Goal: Information Seeking & Learning: Find specific page/section

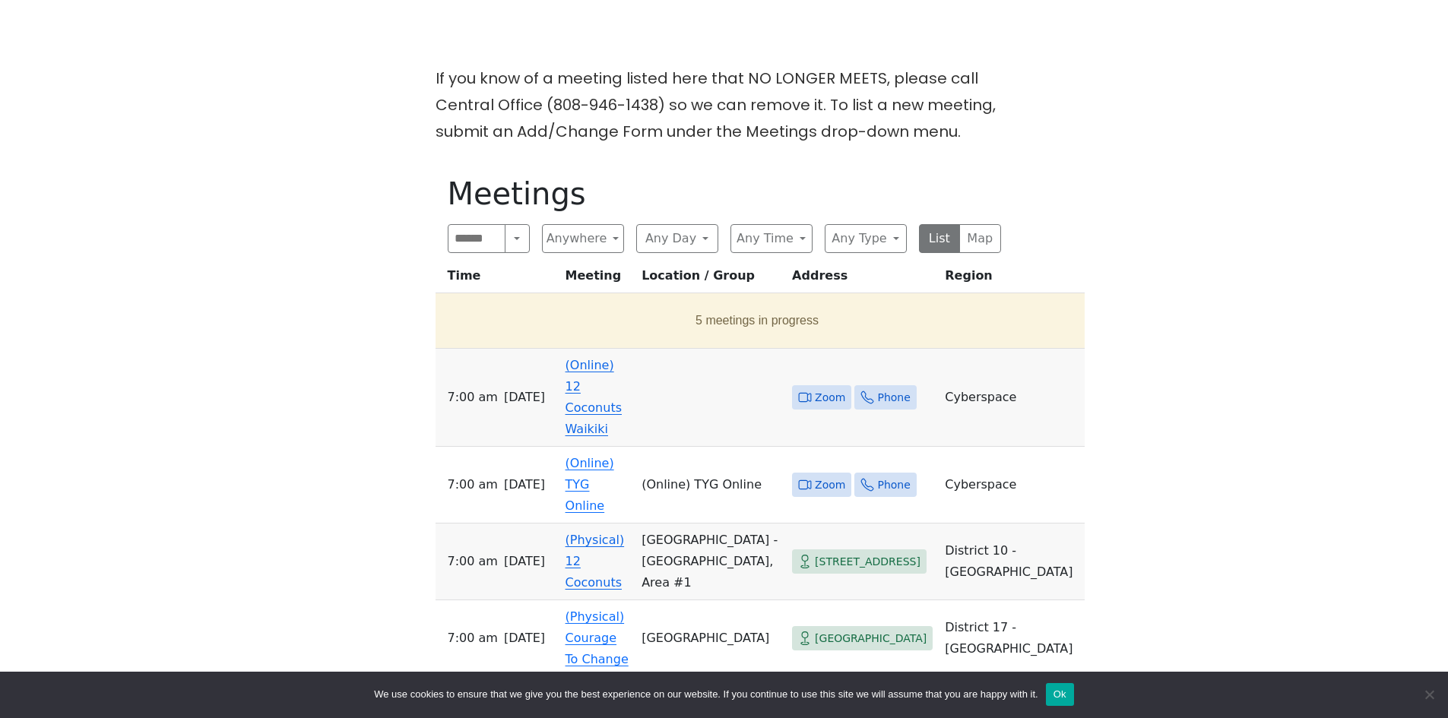
scroll to position [456, 0]
click at [584, 397] on link "(Online) 12 Coconuts Waikiki" at bounding box center [593, 395] width 56 height 78
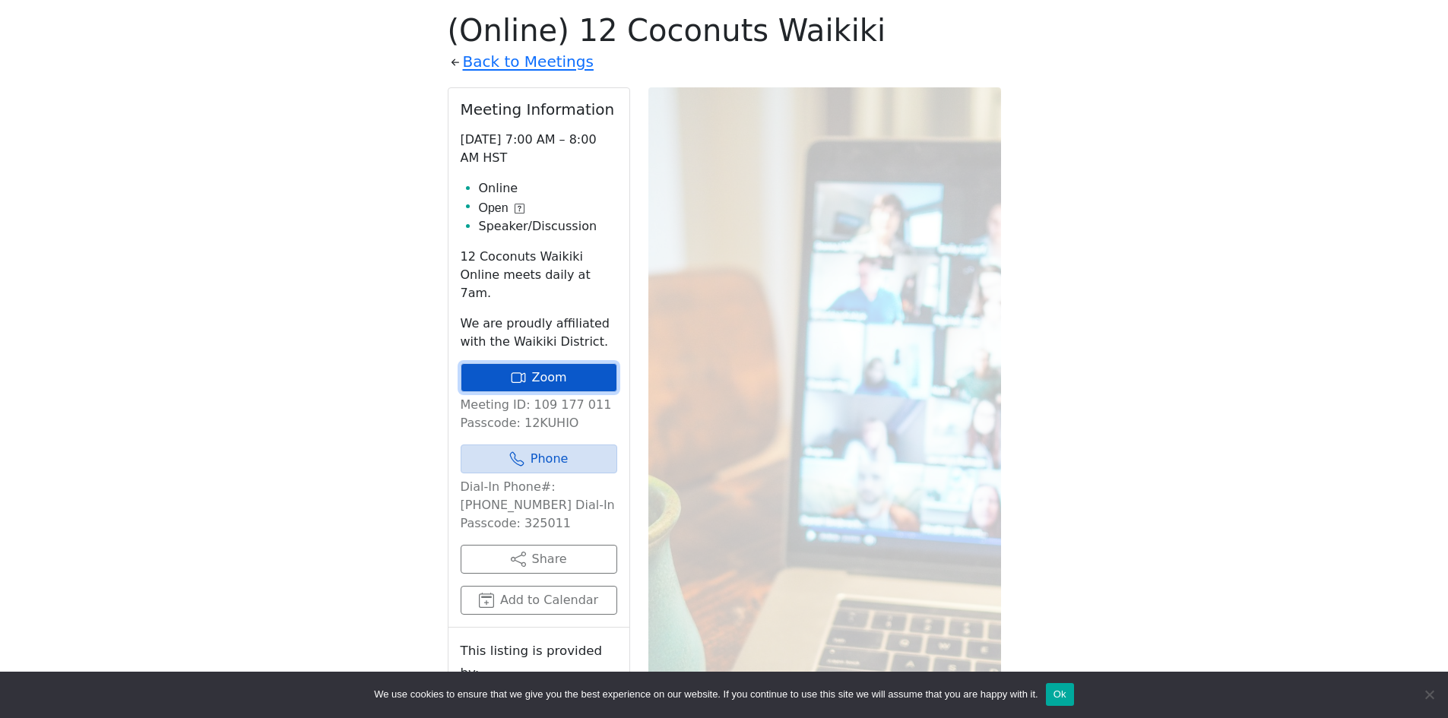
click at [541, 369] on link "Zoom" at bounding box center [539, 377] width 157 height 29
